Goal: Information Seeking & Learning: Learn about a topic

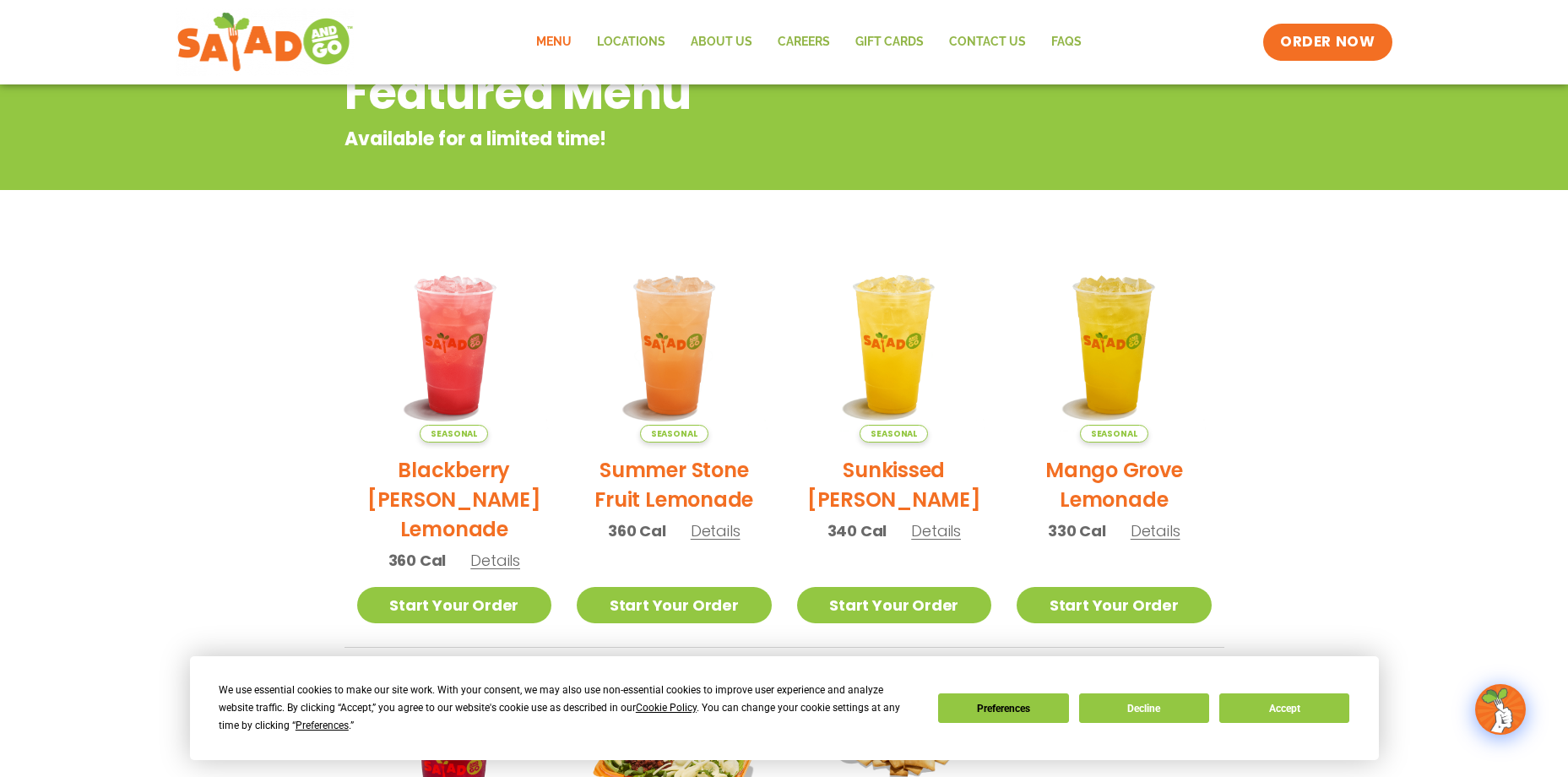
scroll to position [222, 0]
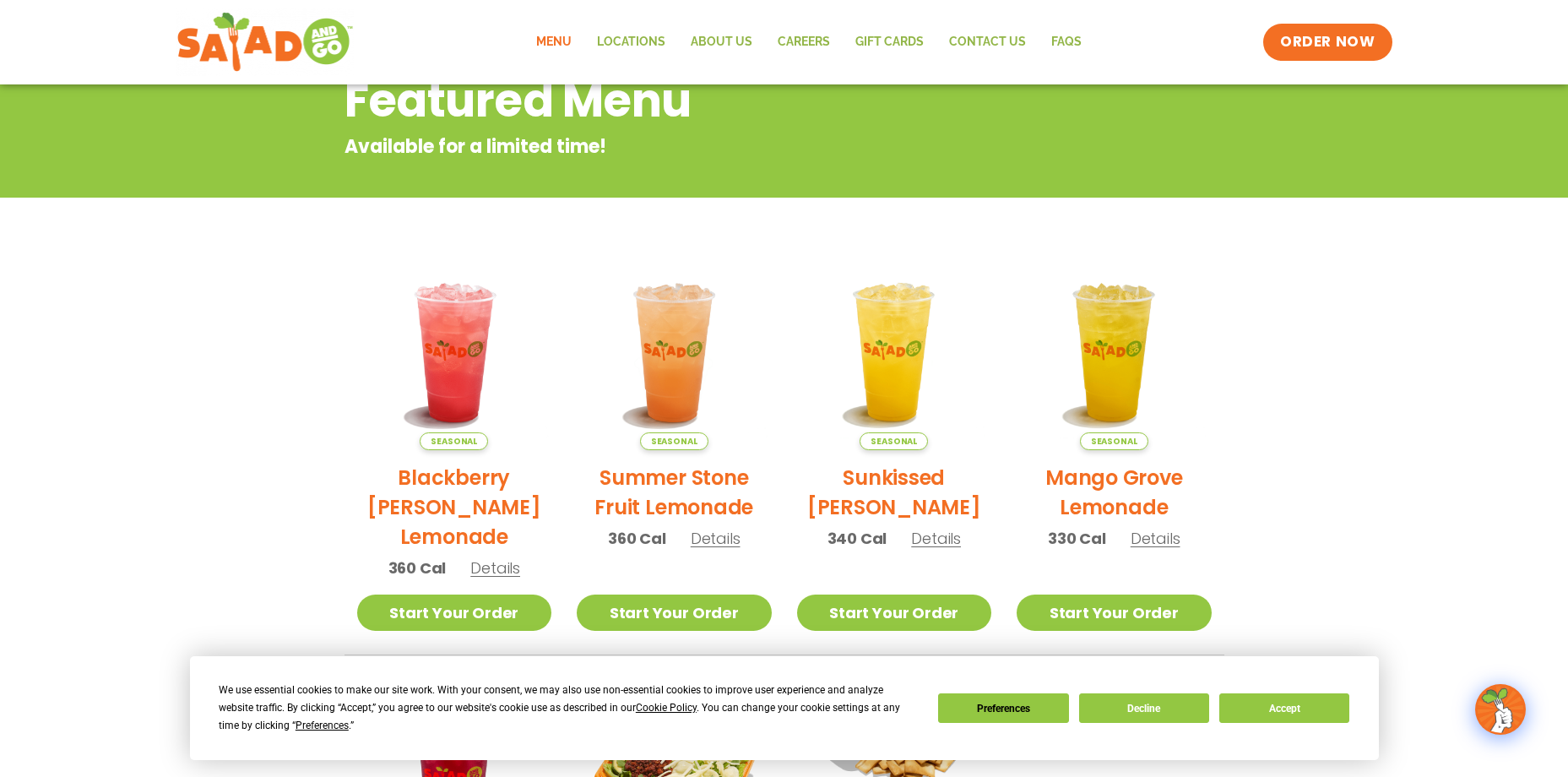
click at [711, 536] on span "Details" at bounding box center [715, 538] width 50 height 21
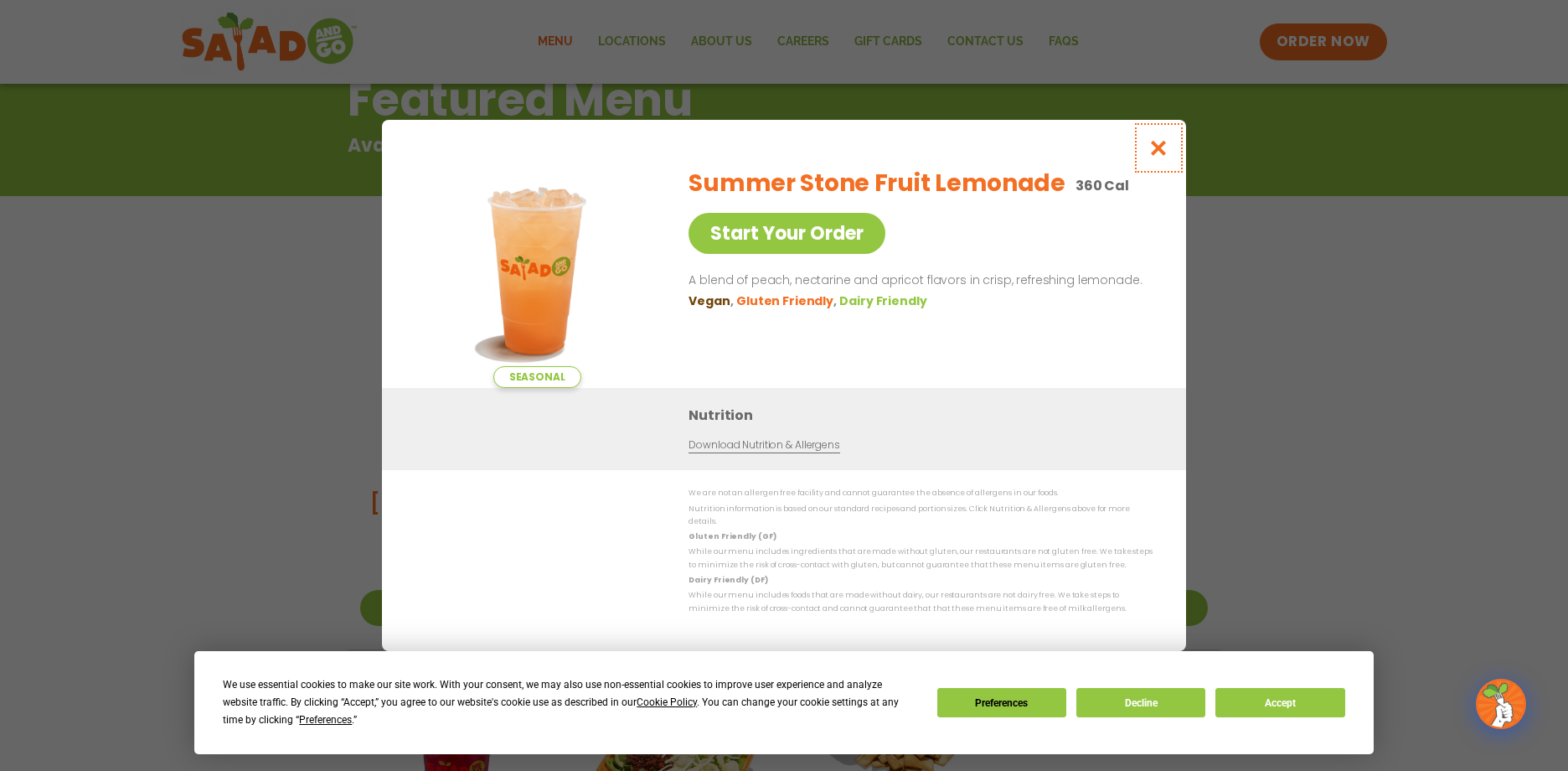
click at [1156, 157] on icon "Close modal" at bounding box center [1159, 147] width 21 height 18
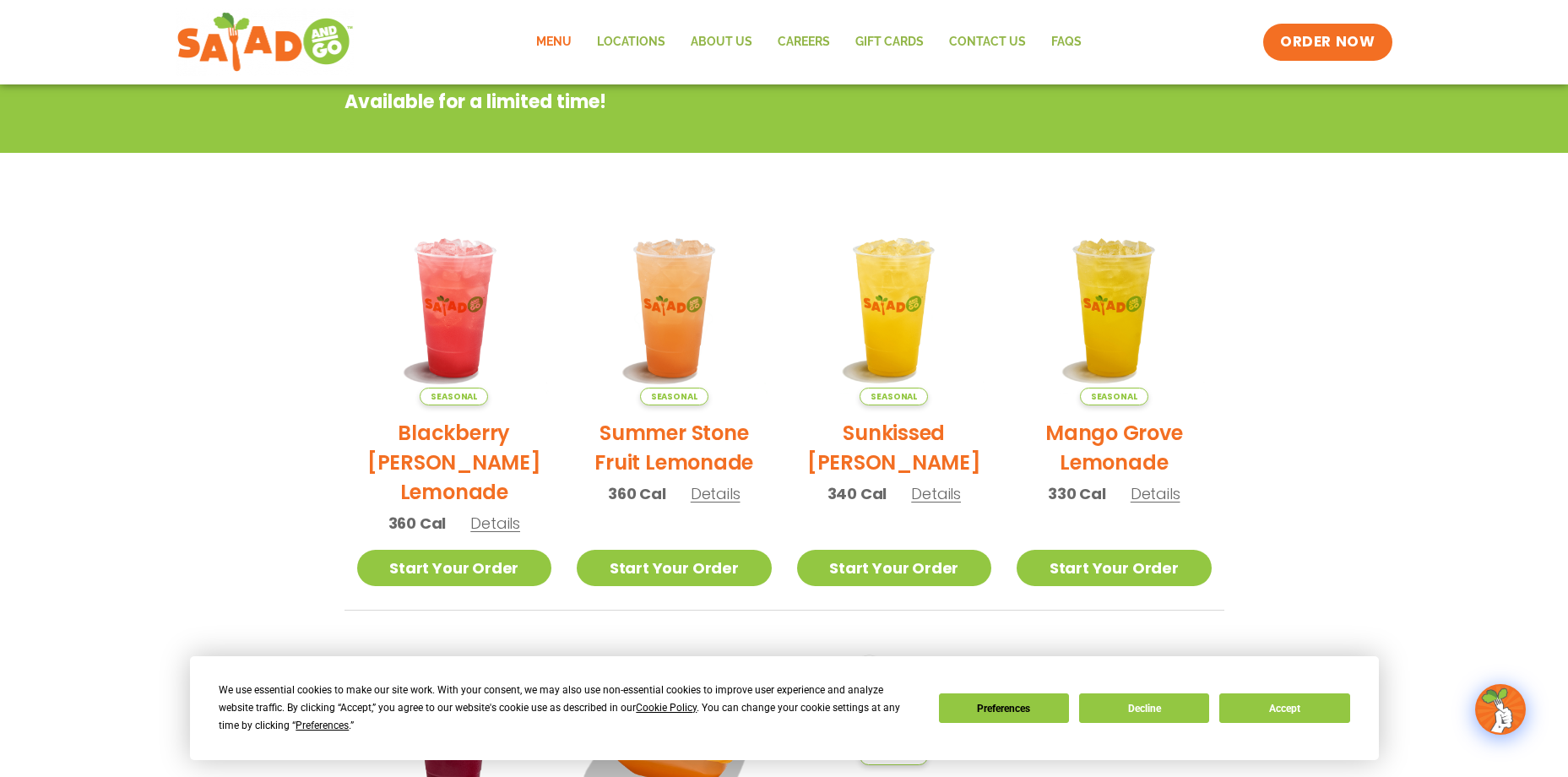
scroll to position [271, 0]
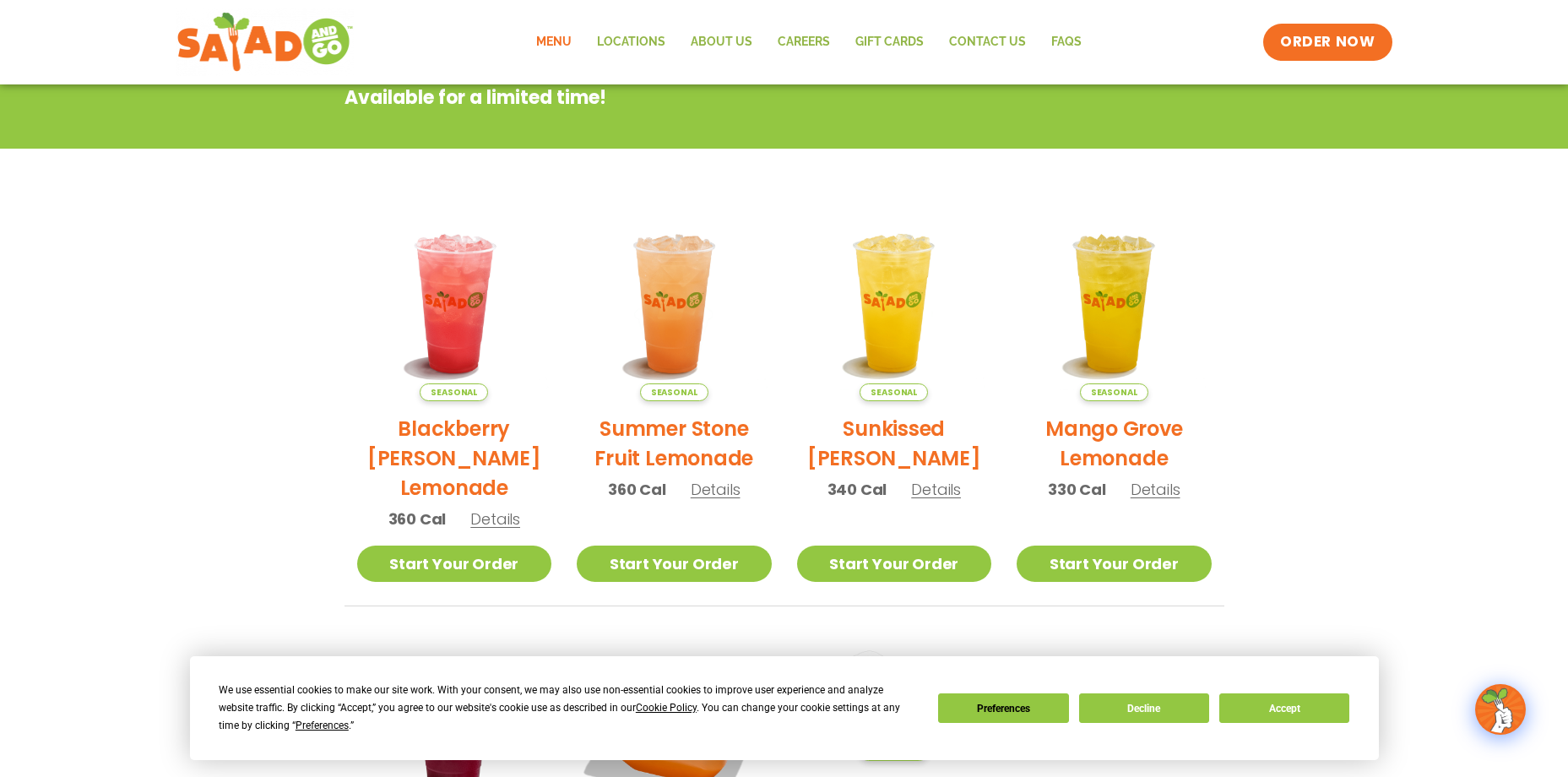
click at [937, 492] on span "Details" at bounding box center [936, 489] width 50 height 21
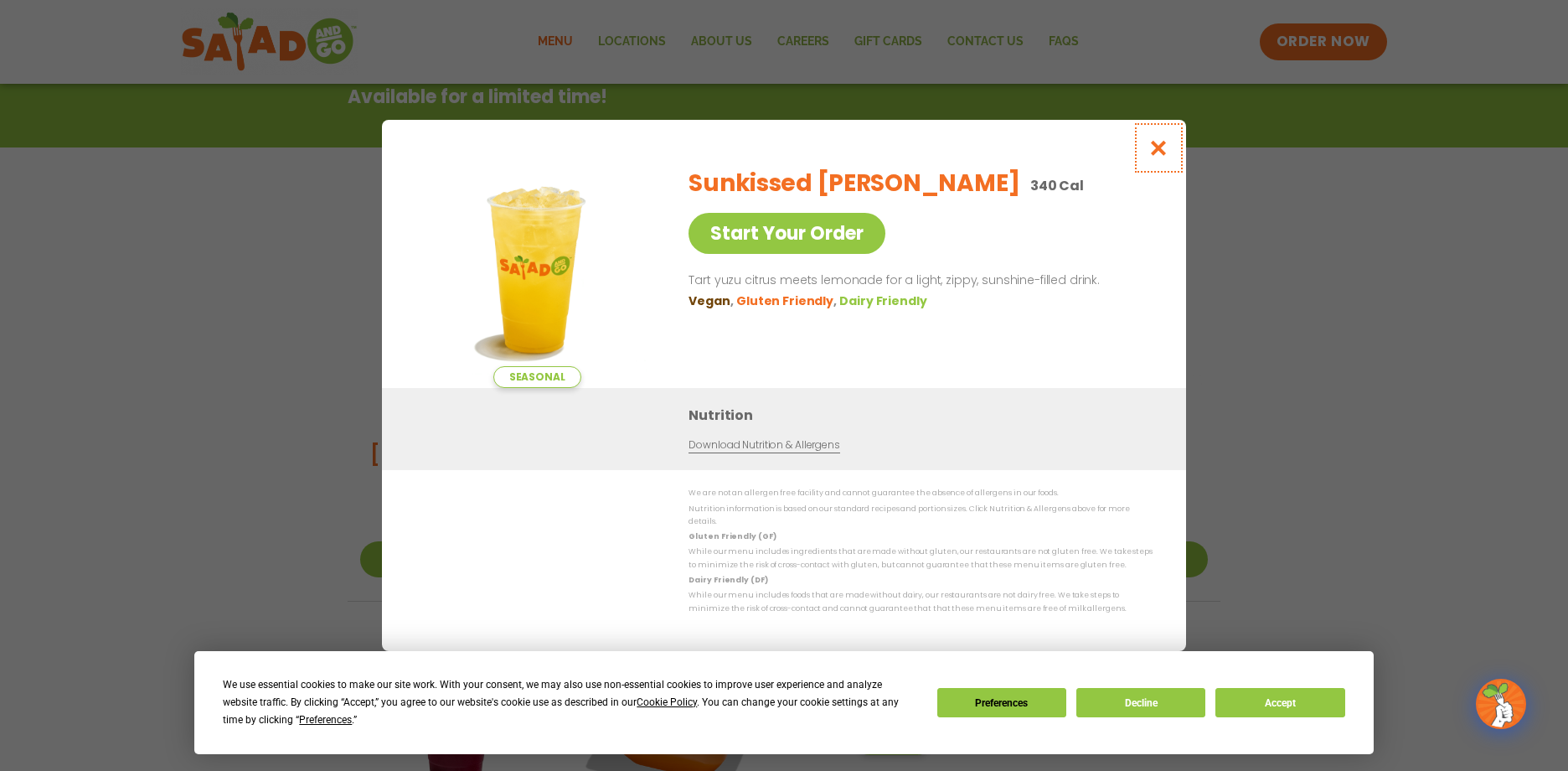
click at [1165, 152] on icon "Close modal" at bounding box center [1159, 147] width 21 height 18
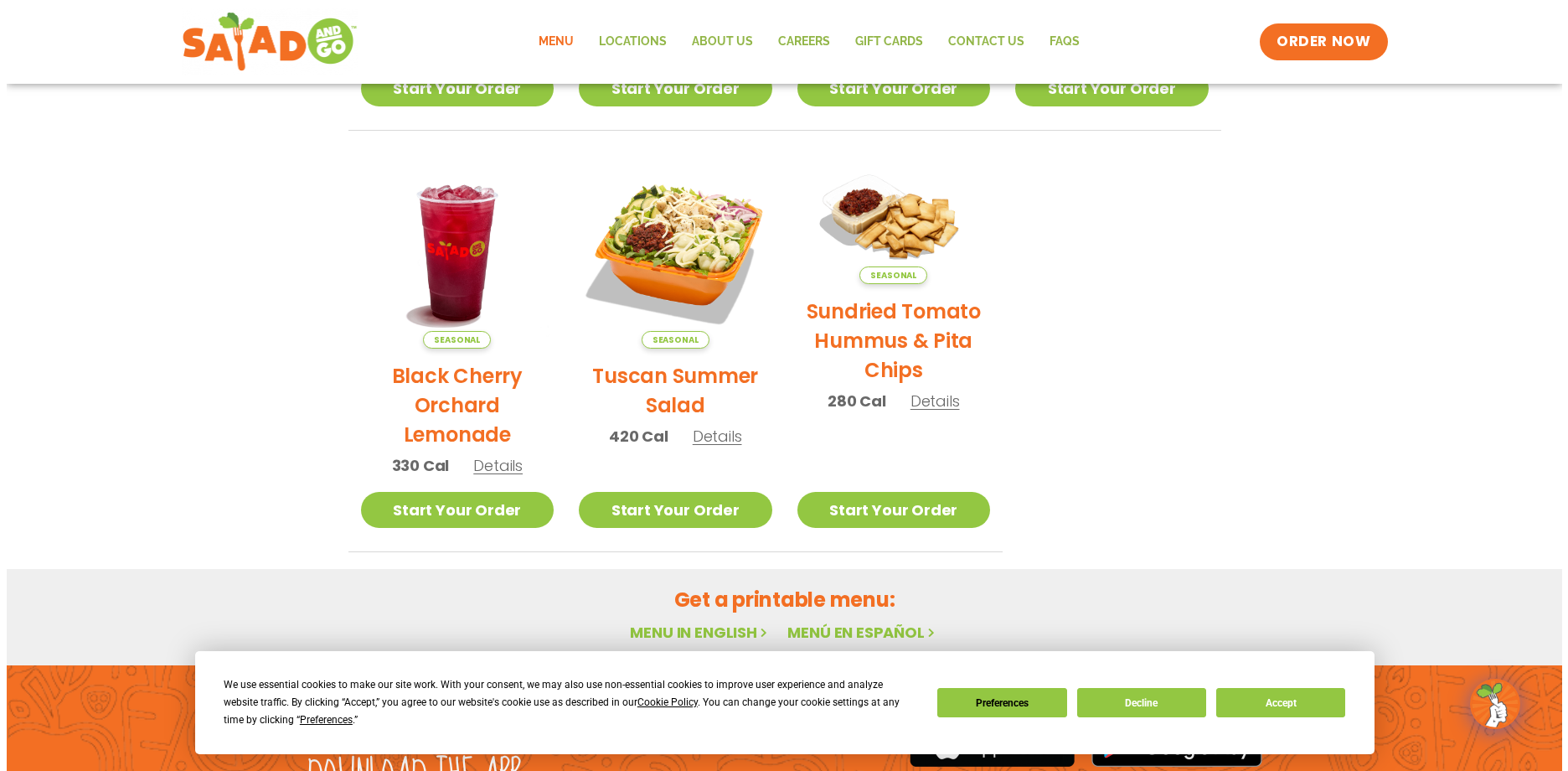
scroll to position [772, 0]
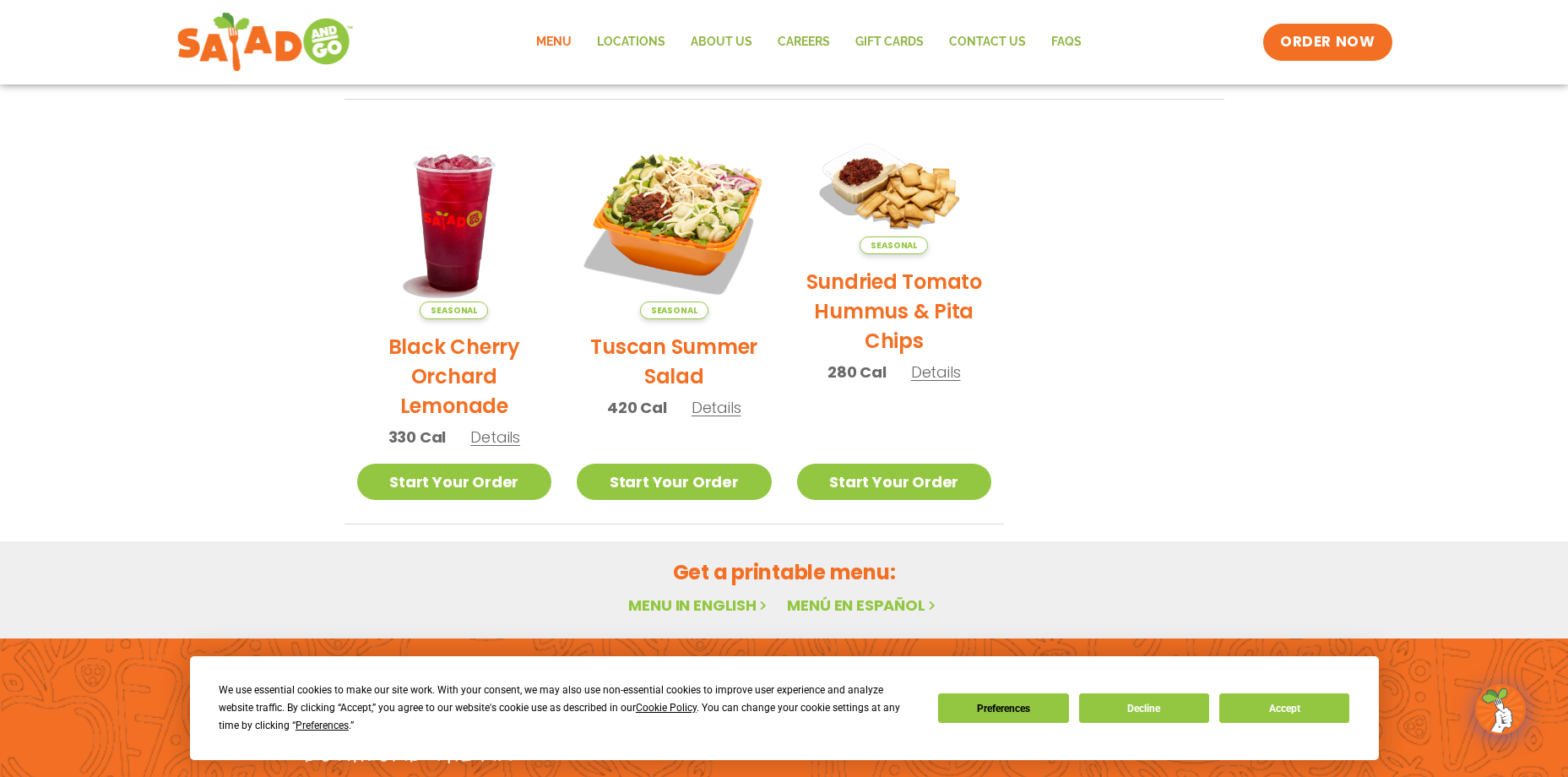
click at [713, 417] on span "Details" at bounding box center [716, 407] width 50 height 21
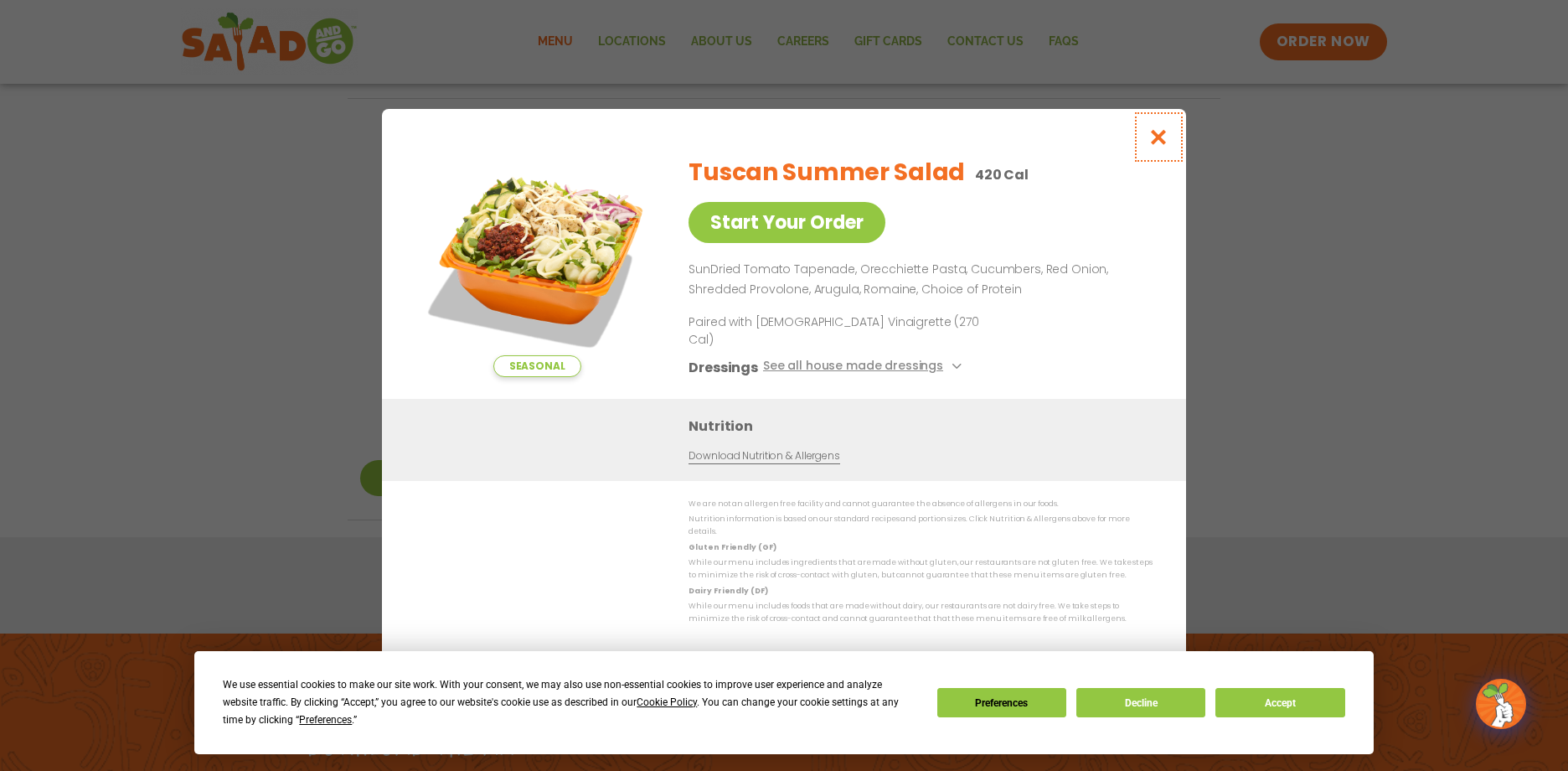
click at [1162, 145] on icon "Close modal" at bounding box center [1159, 137] width 21 height 18
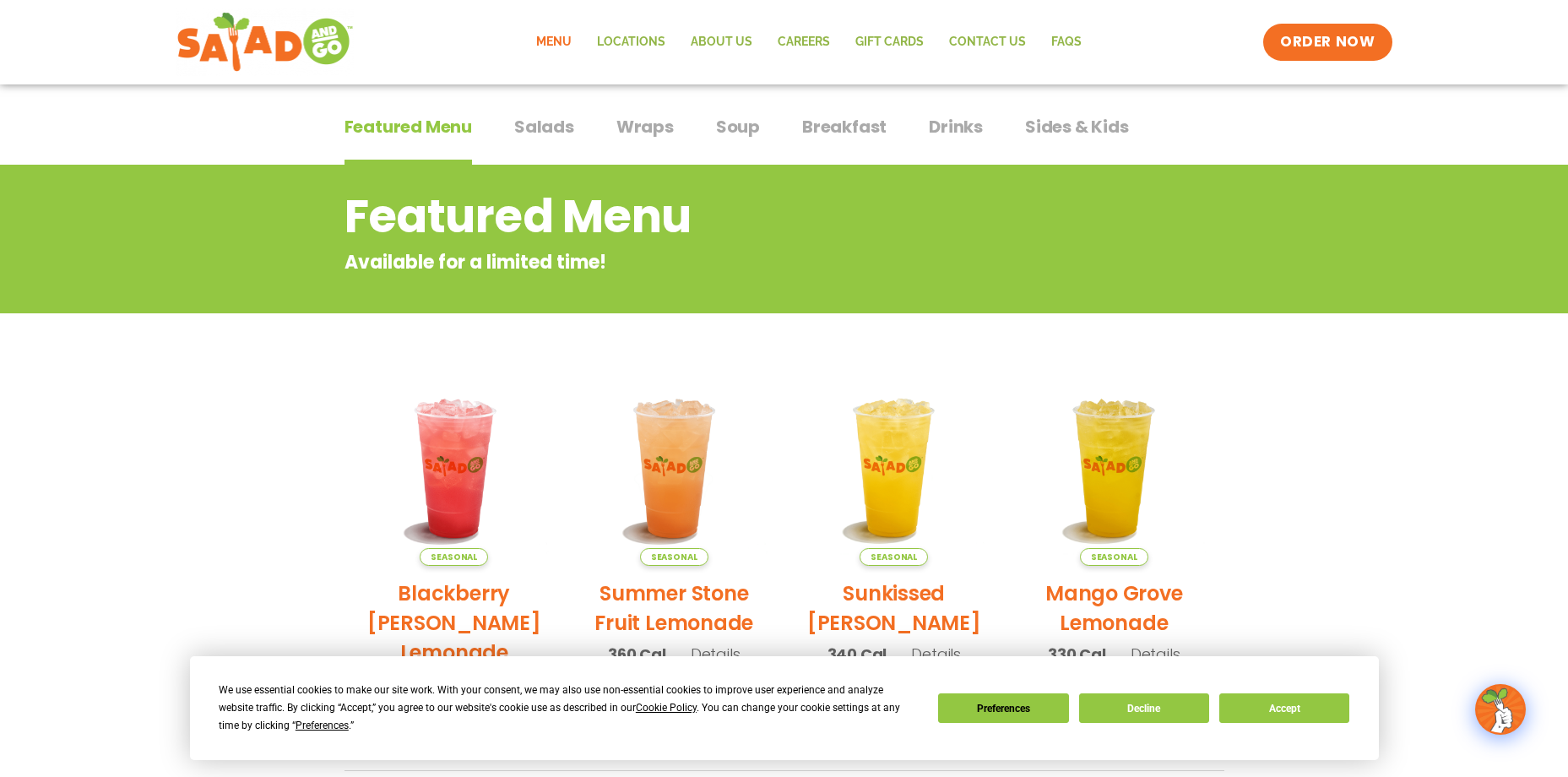
scroll to position [0, 0]
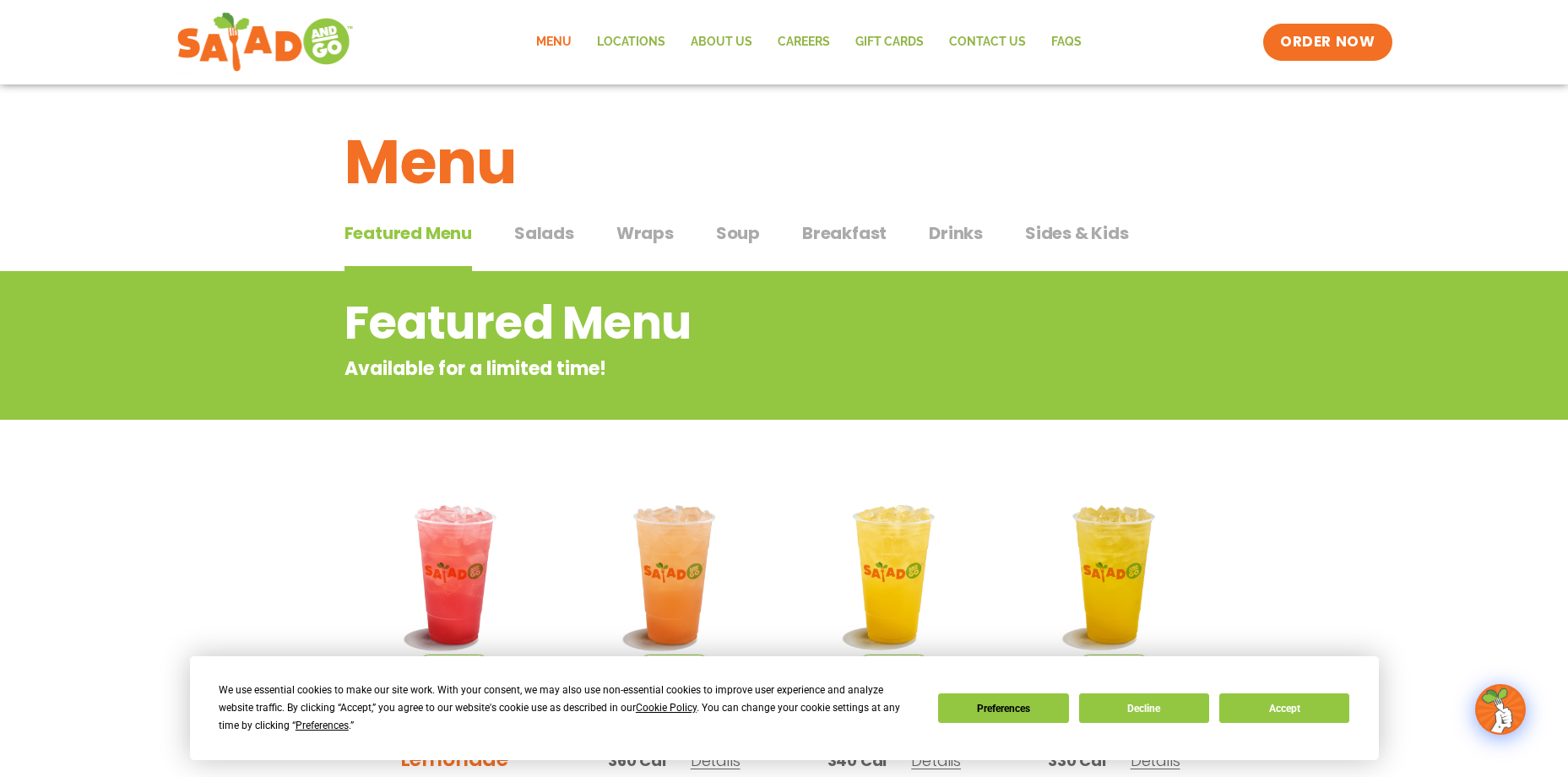
drag, startPoint x: 553, startPoint y: 229, endPoint x: 586, endPoint y: 228, distance: 33.0
click at [553, 229] on span "Salads" at bounding box center [543, 233] width 60 height 26
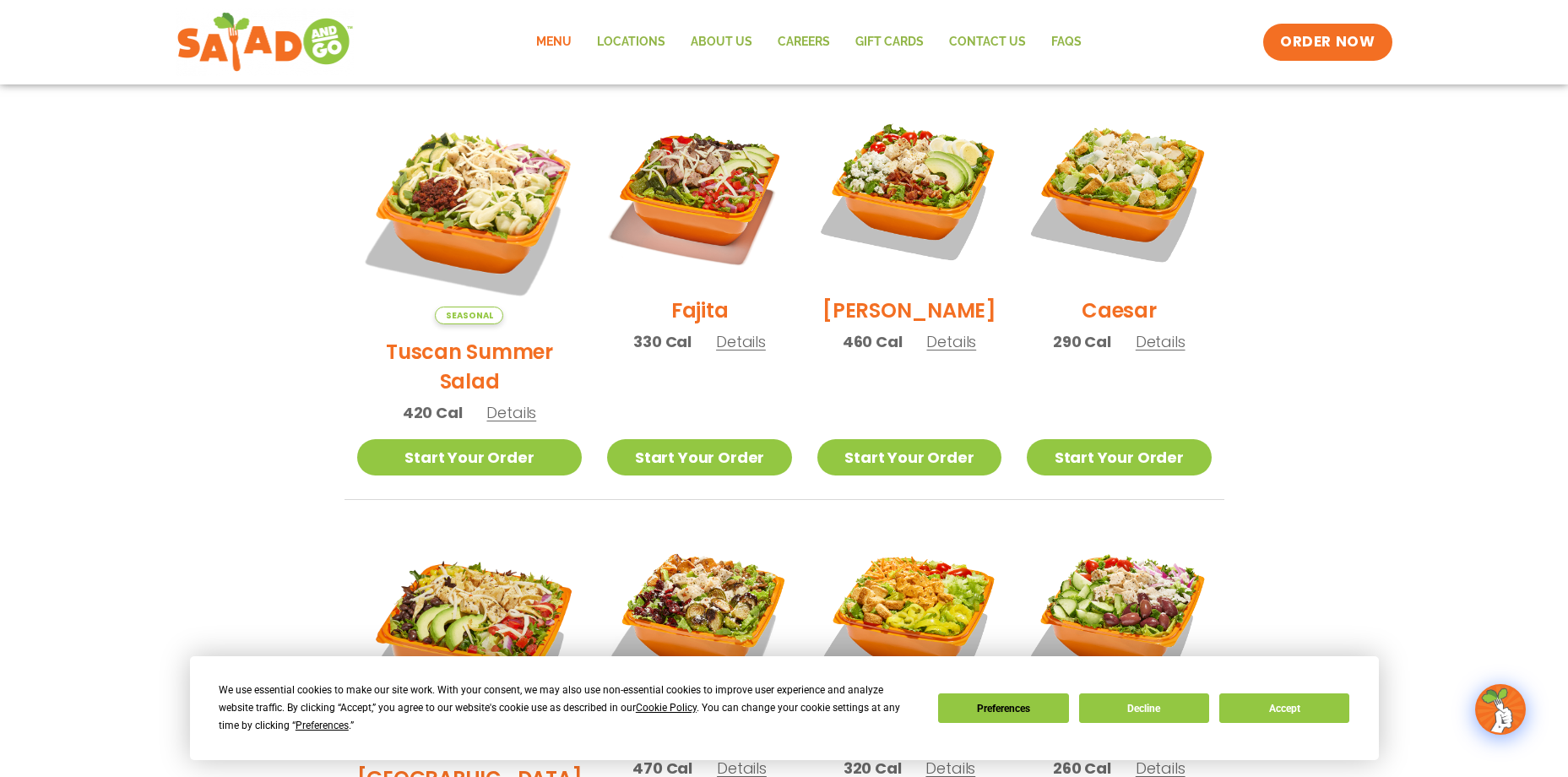
scroll to position [423, 0]
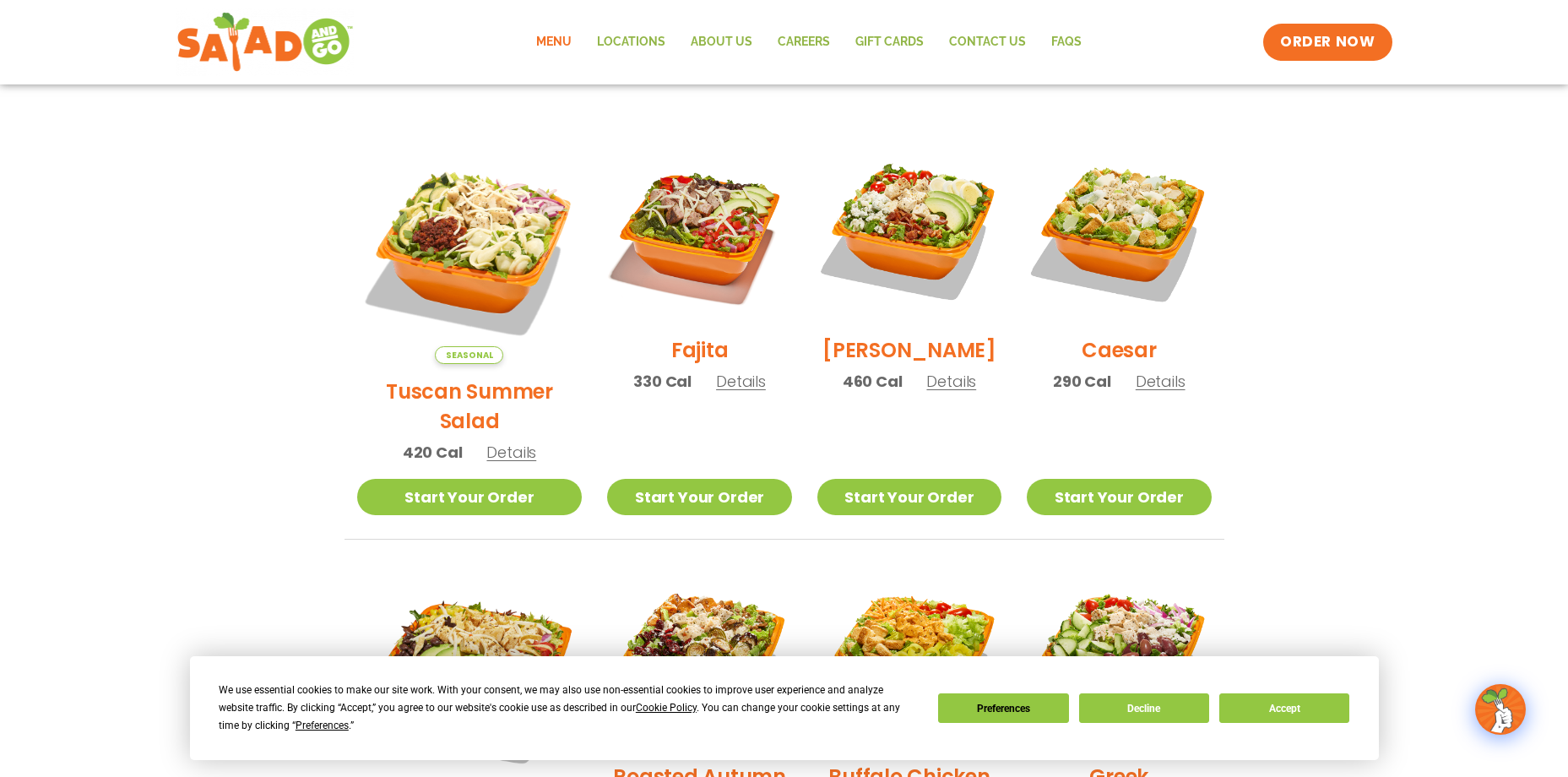
click at [1318, 308] on section "Salads Our house-made dressings make our huge portions even more delicious. Goo…" at bounding box center [784, 591] width 1568 height 1484
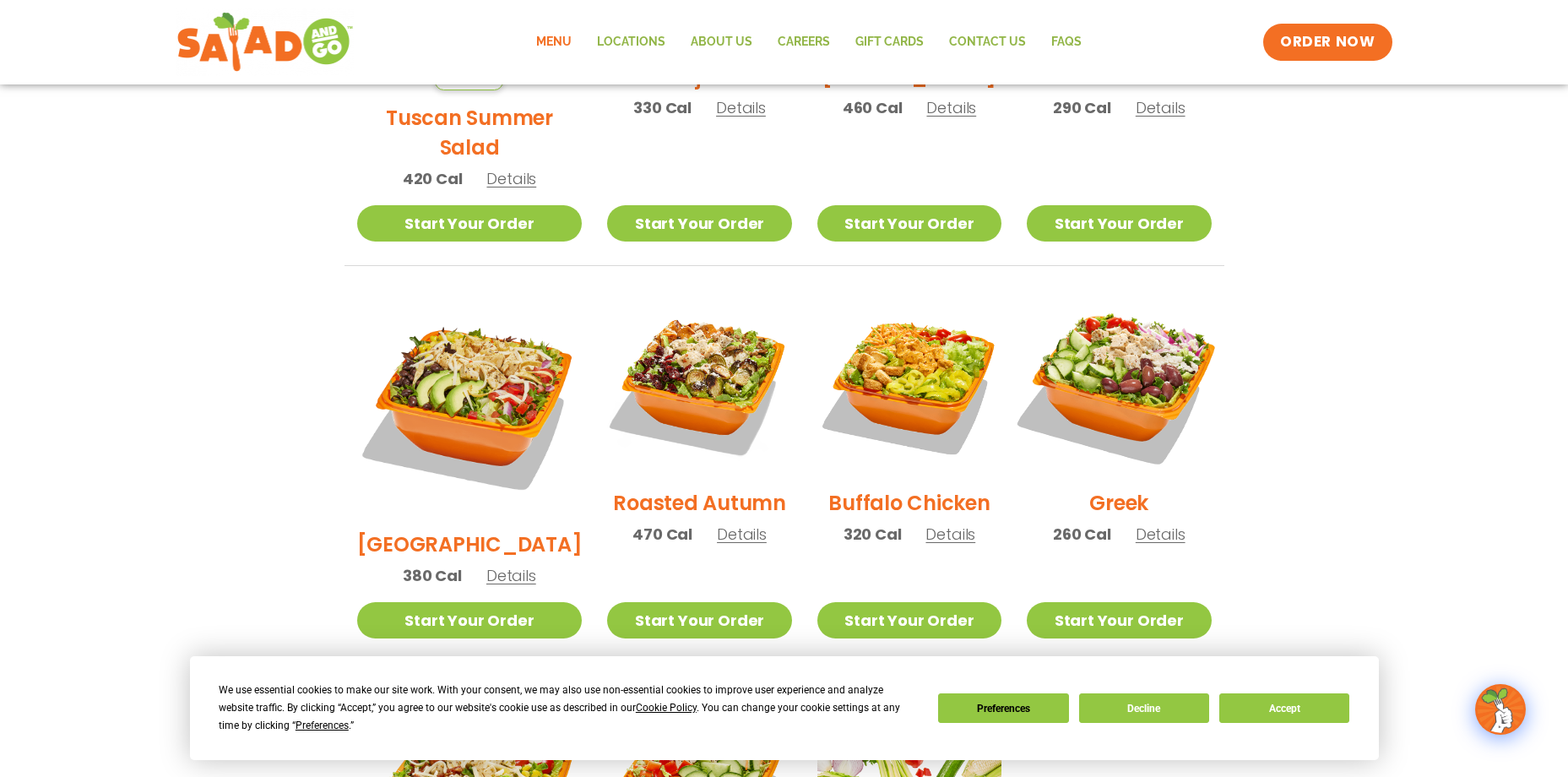
scroll to position [676, 0]
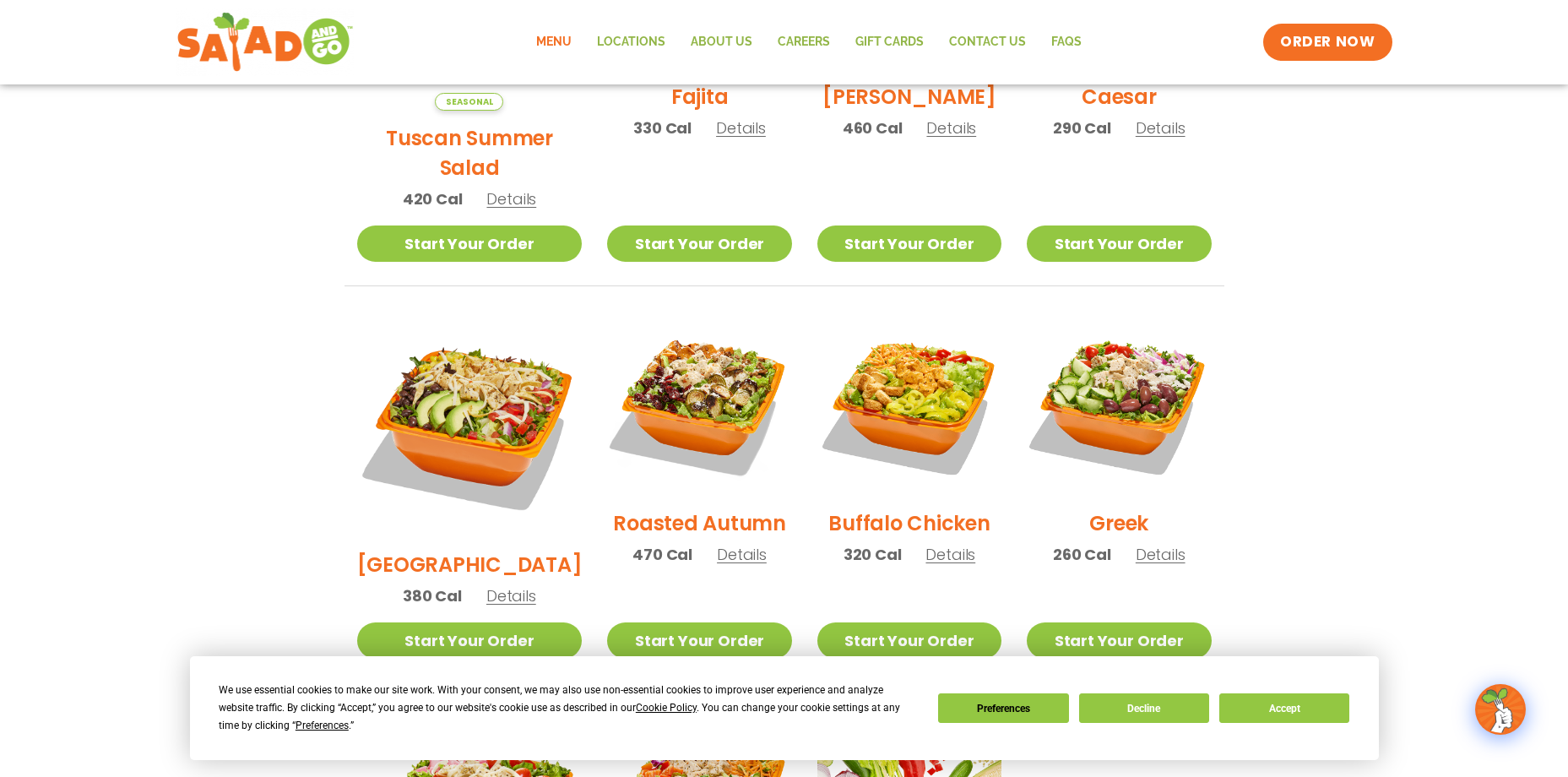
click at [717, 544] on span "Details" at bounding box center [741, 554] width 50 height 21
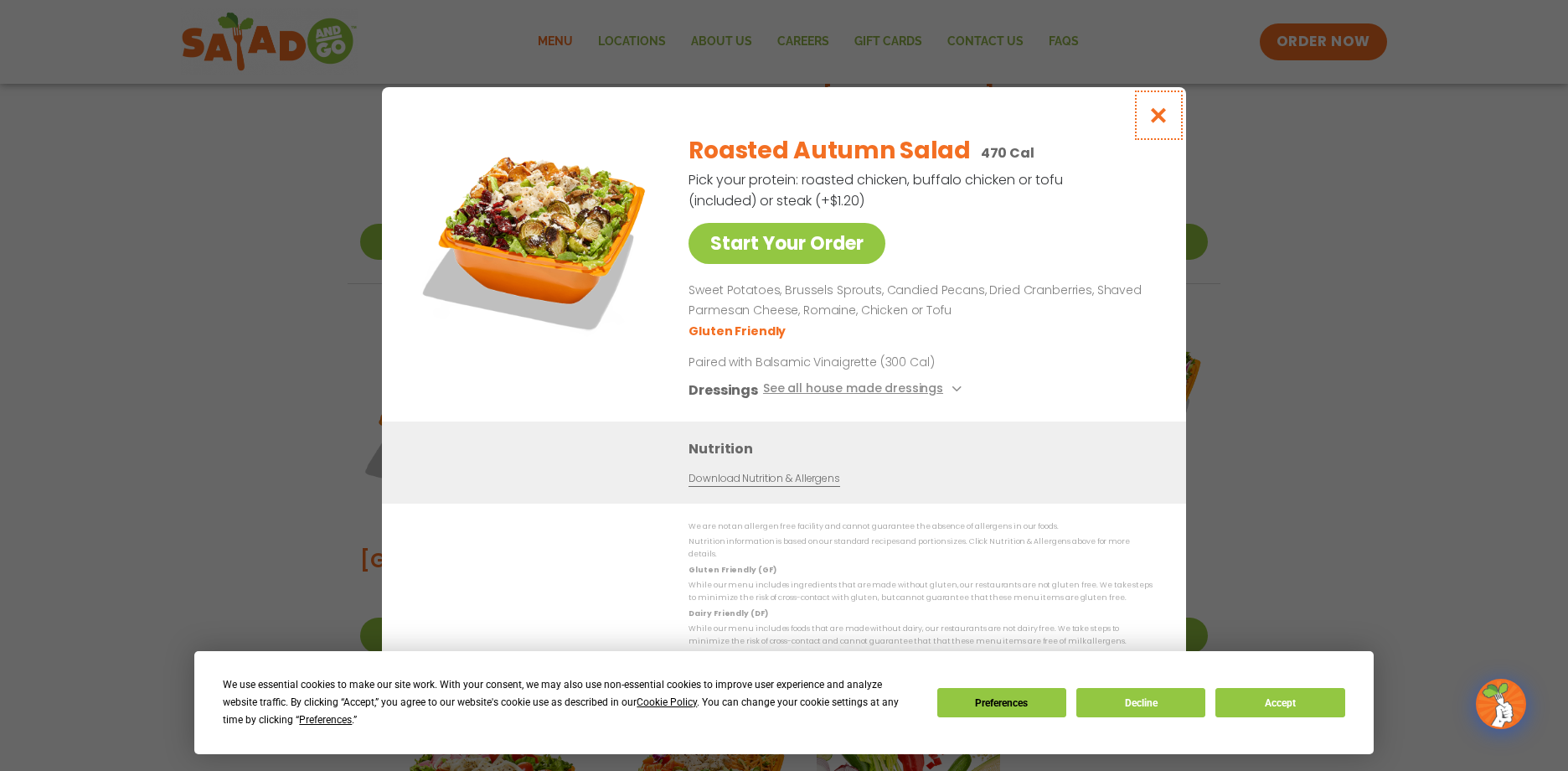
click at [1167, 120] on icon "Close modal" at bounding box center [1159, 114] width 21 height 18
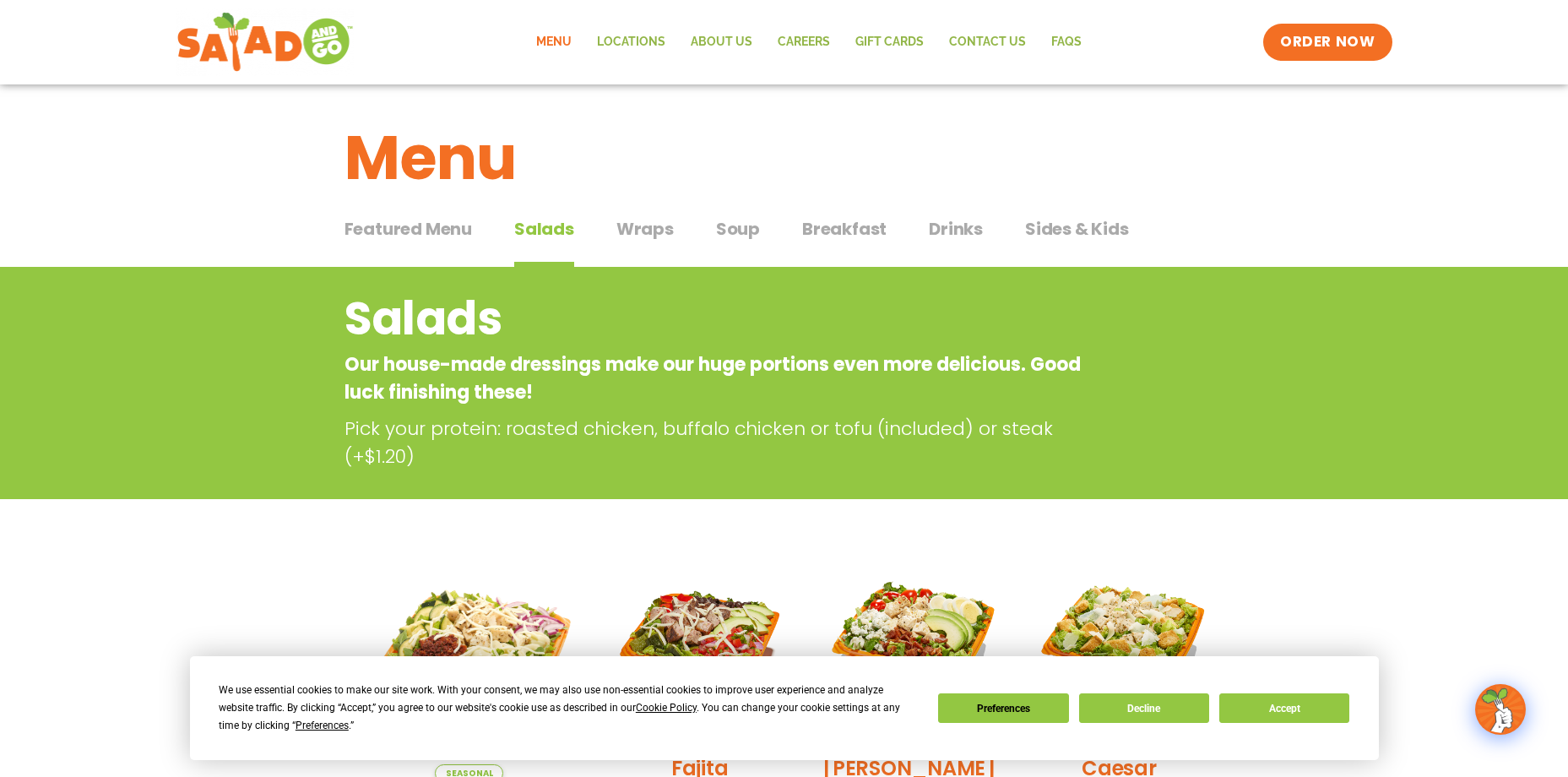
scroll to position [0, 0]
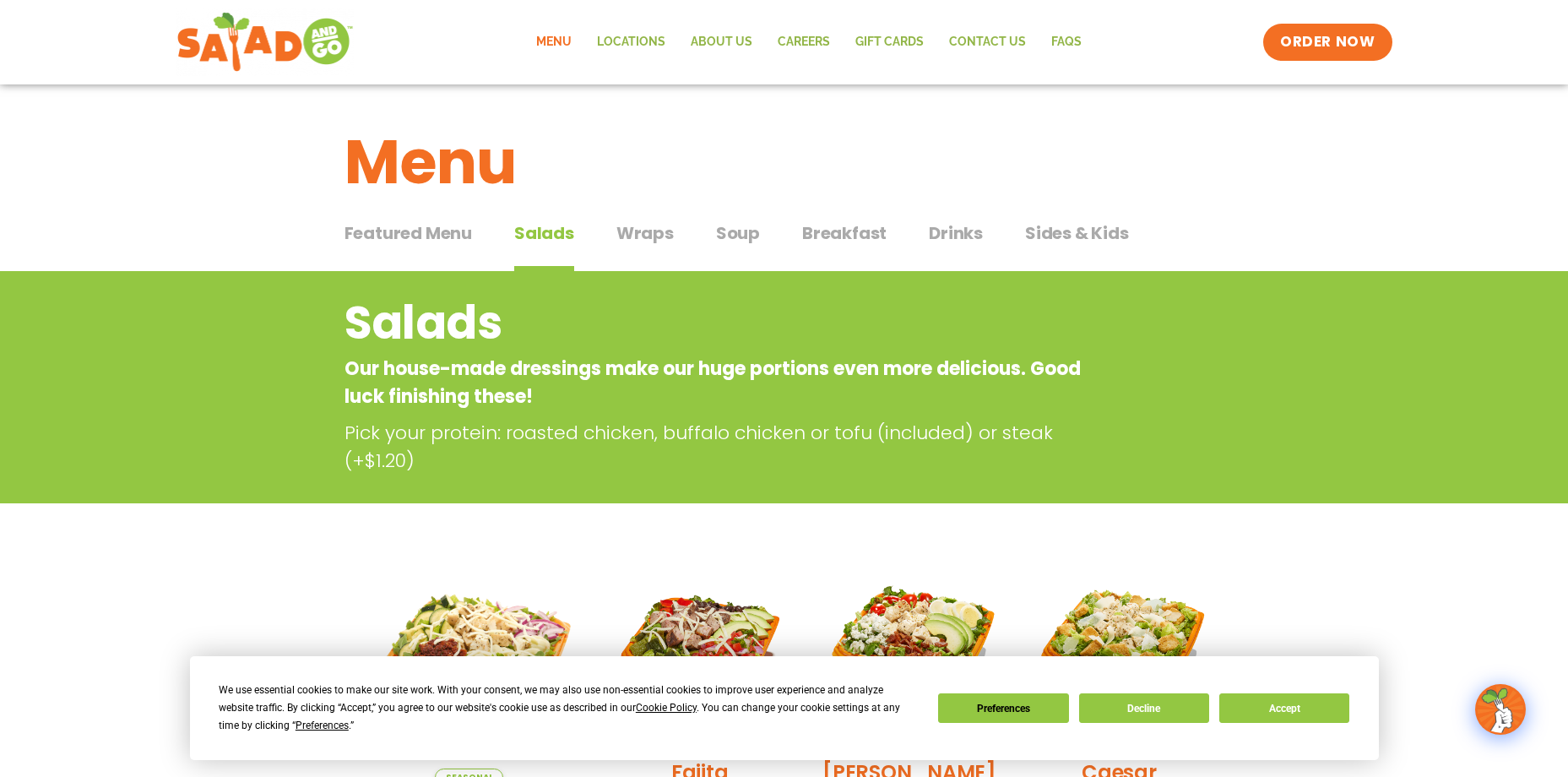
click at [956, 232] on span "Drinks" at bounding box center [956, 233] width 54 height 26
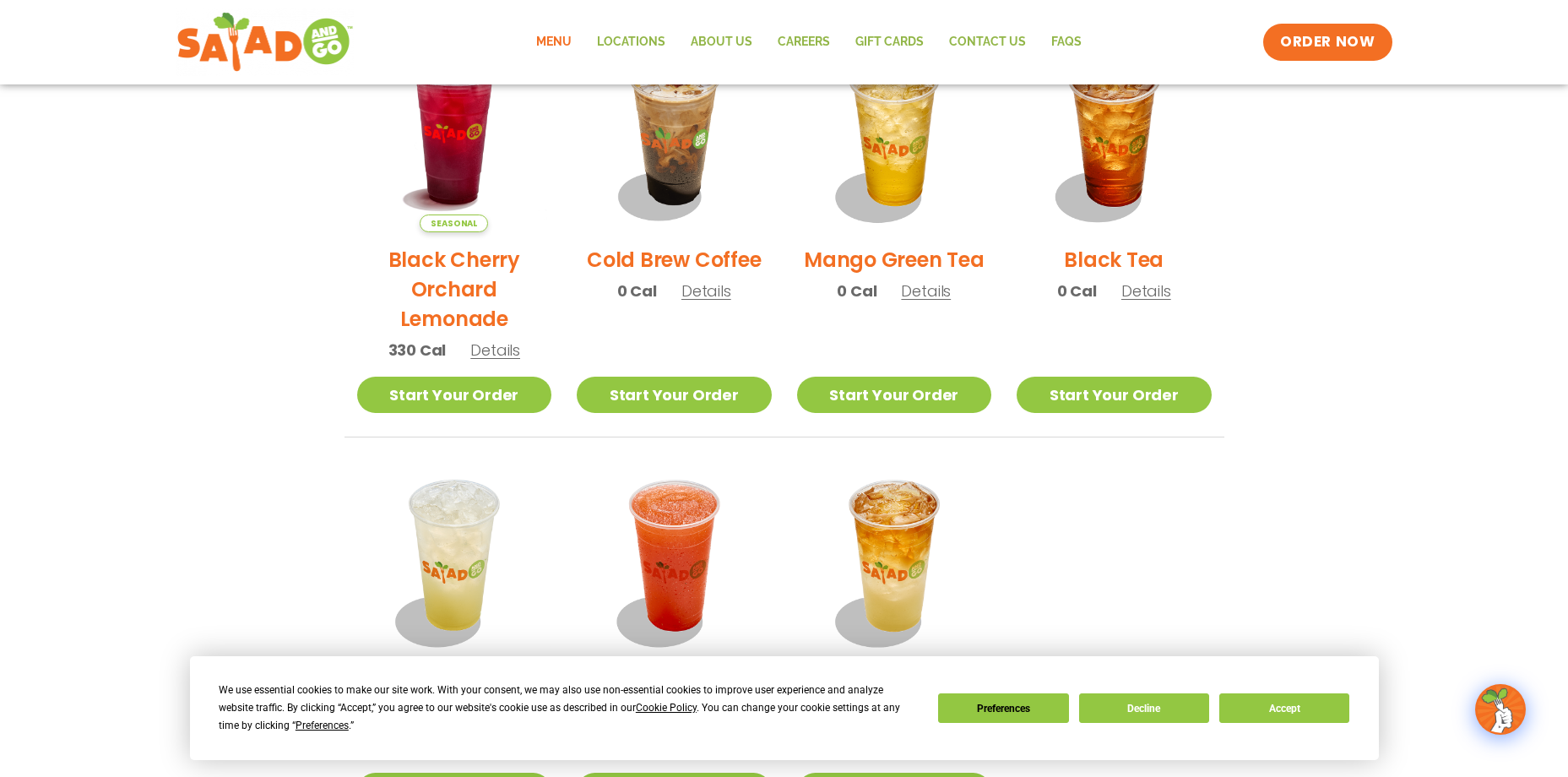
scroll to position [844, 0]
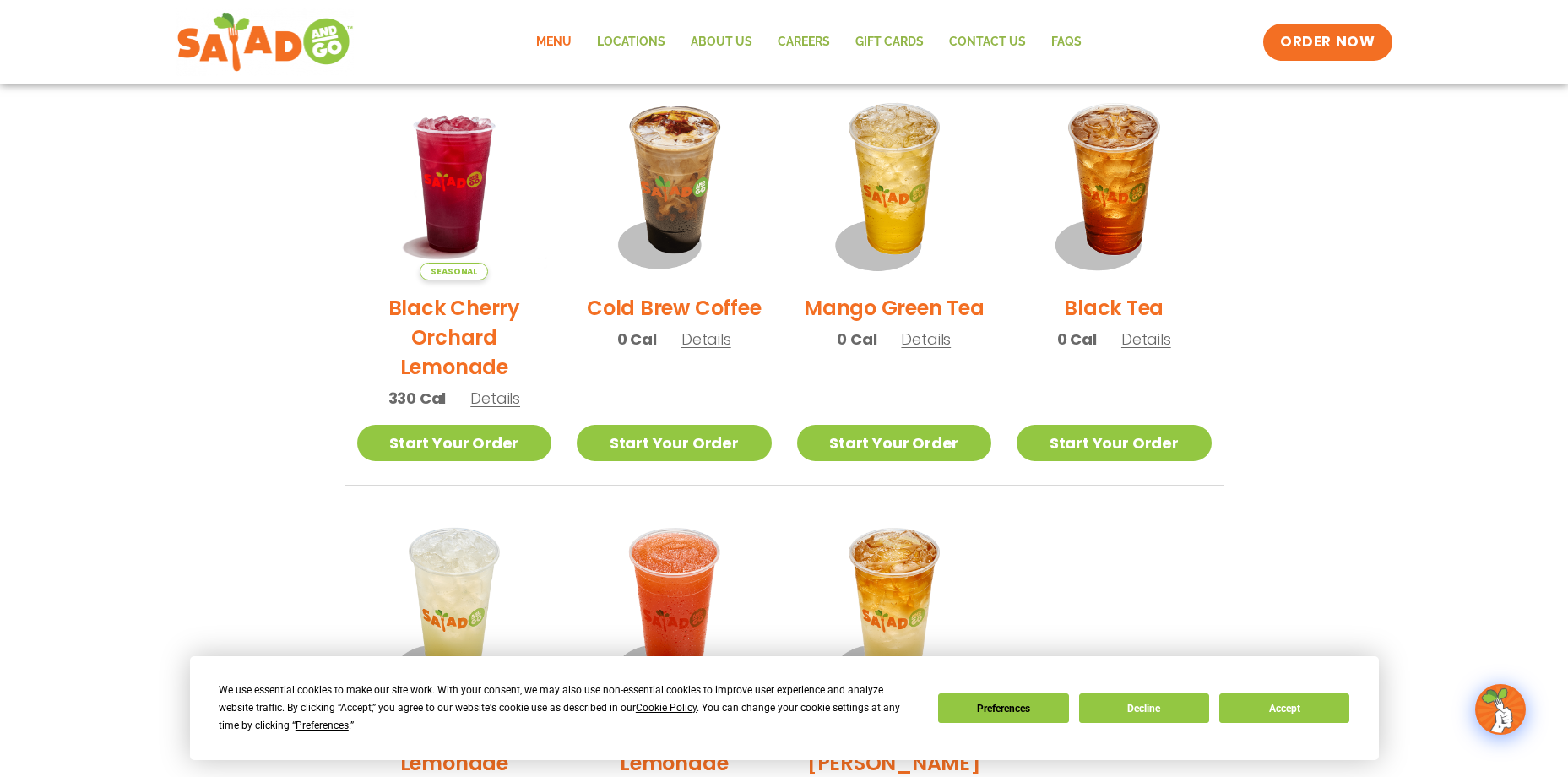
click at [1305, 339] on section "Drinks House-made to refresh Obsession-worthy sips. Seasonal Blackberry [PERSON…" at bounding box center [784, 154] width 1568 height 1455
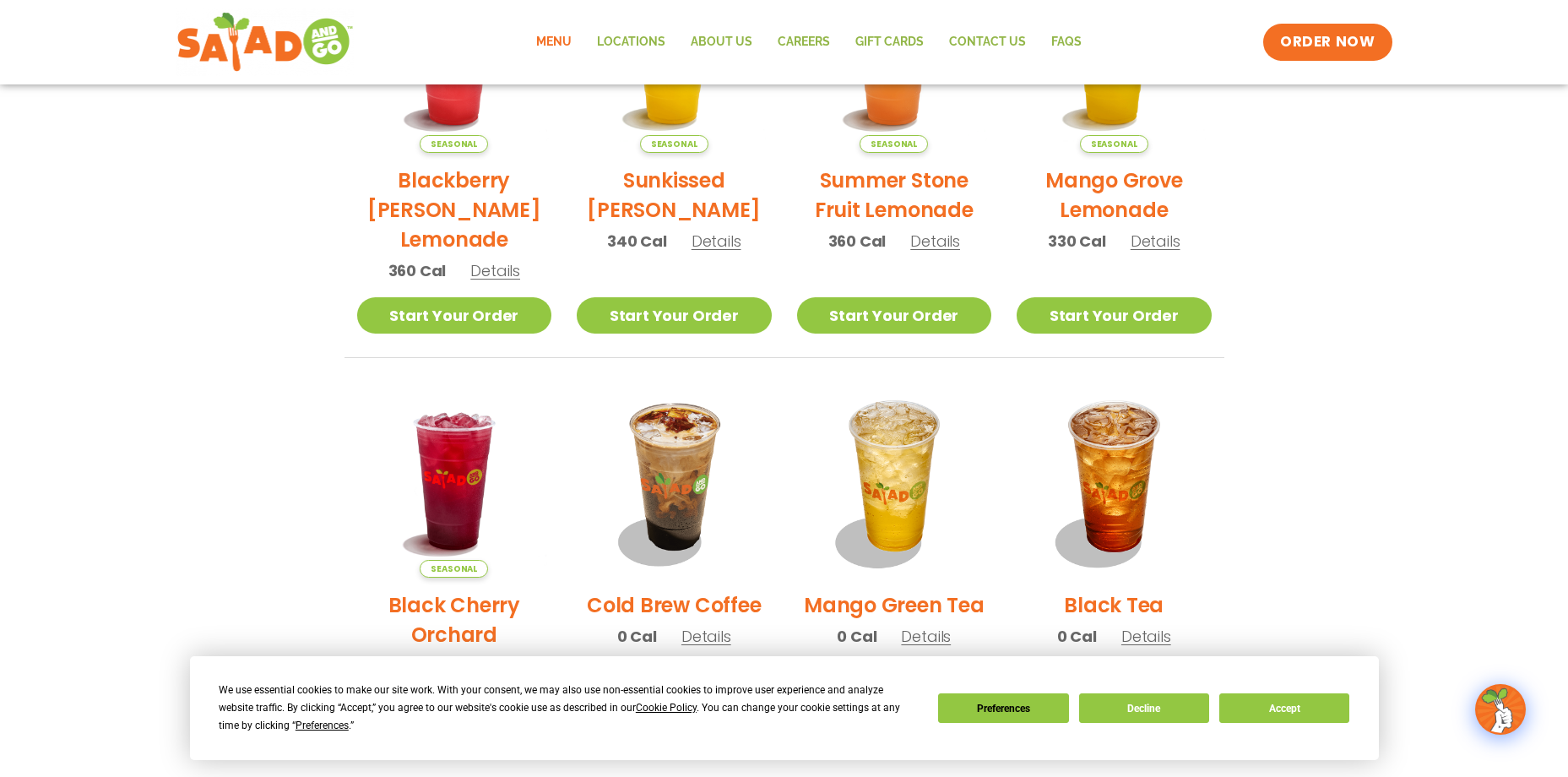
scroll to position [423, 0]
